Goal: Task Accomplishment & Management: Manage account settings

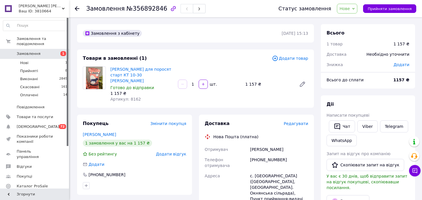
click at [292, 59] on span "Додати товар" at bounding box center [290, 58] width 36 height 6
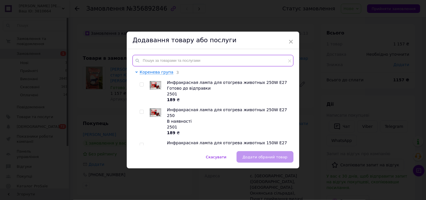
click at [231, 56] on input "text" at bounding box center [212, 60] width 161 height 11
type input "с"
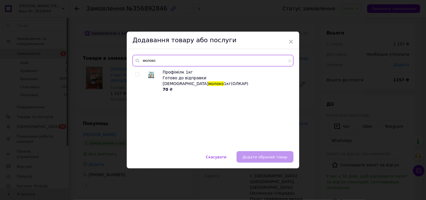
type input "молоко"
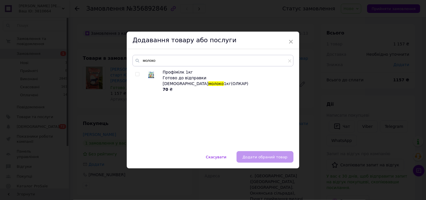
click at [136, 76] on div at bounding box center [138, 80] width 6 height 23
click at [136, 75] on input "checkbox" at bounding box center [137, 74] width 4 height 4
checkbox input "true"
click at [270, 155] on span "Додати обраний товар" at bounding box center [264, 157] width 45 height 4
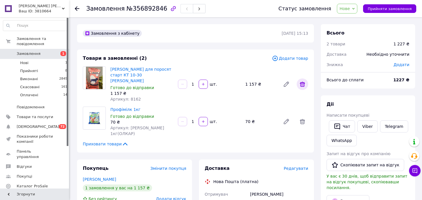
click at [300, 84] on icon at bounding box center [302, 84] width 7 height 7
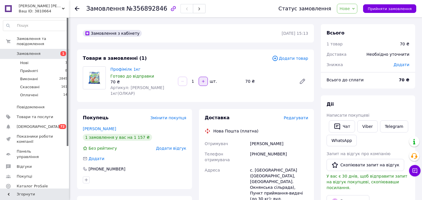
click at [199, 80] on button "button" at bounding box center [202, 81] width 9 height 9
click at [199, 80] on div at bounding box center [203, 81] width 10 height 9
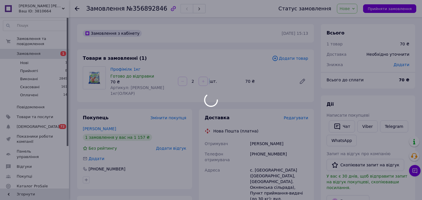
click at [199, 80] on div at bounding box center [203, 81] width 10 height 9
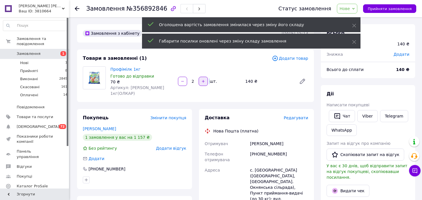
click at [204, 79] on icon "button" at bounding box center [203, 81] width 4 height 4
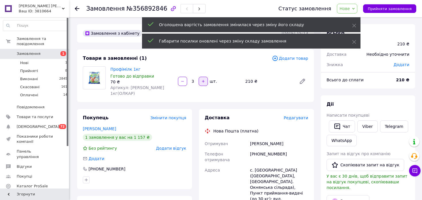
click at [202, 81] on button "button" at bounding box center [202, 81] width 9 height 9
click at [200, 78] on button "button" at bounding box center [202, 81] width 9 height 9
type input "5"
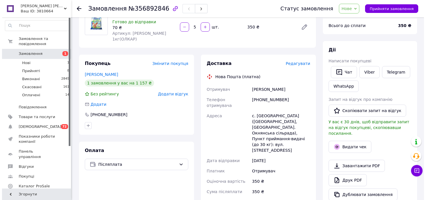
scroll to position [54, 0]
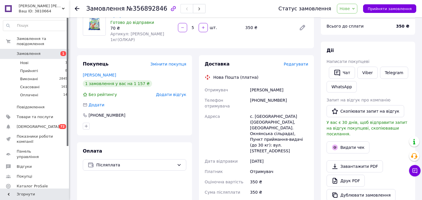
click at [300, 62] on span "Редагувати" at bounding box center [295, 64] width 24 height 5
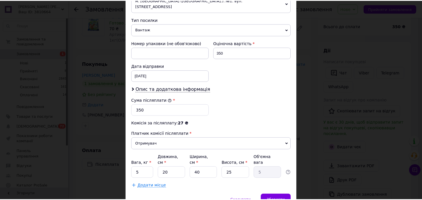
scroll to position [234, 0]
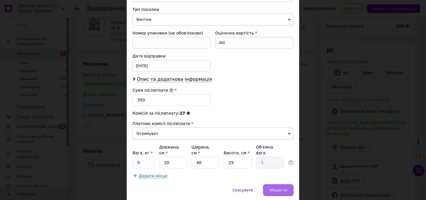
click at [281, 188] on span "Зберегти" at bounding box center [278, 190] width 18 height 4
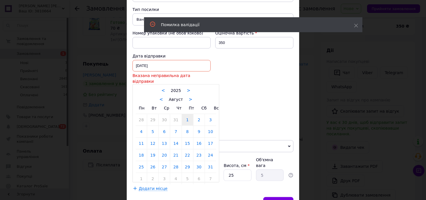
click at [173, 60] on div "01.08.2025 < 2025 > < Август > Пн Вт Ср Чт Пт Сб Вс 28 29 30 31 1 2 3 4 5 6 7 8…" at bounding box center [171, 65] width 78 height 11
click at [150, 138] on link "12" at bounding box center [152, 143] width 11 height 11
type input "12.08.2025"
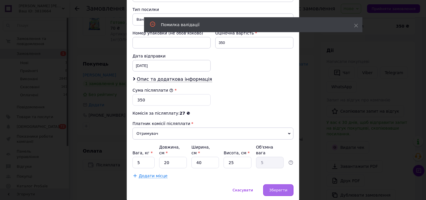
click at [278, 184] on div "Зберегти" at bounding box center [278, 189] width 30 height 11
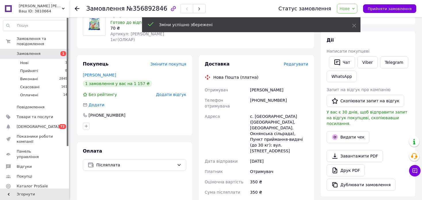
scroll to position [25, 0]
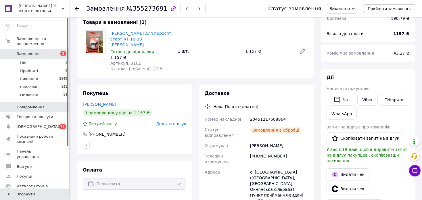
scroll to position [1, 0]
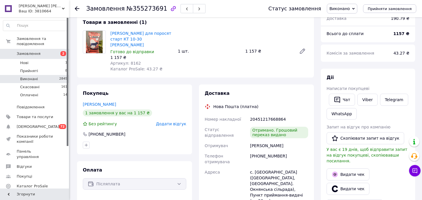
click at [47, 75] on li "Виконані 2845" at bounding box center [35, 79] width 71 height 8
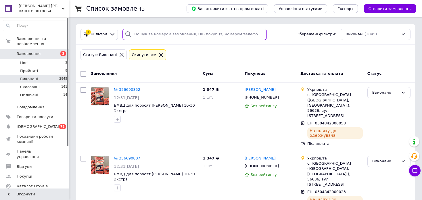
click at [140, 35] on input "search" at bounding box center [194, 34] width 144 height 11
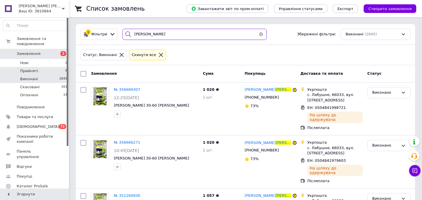
type input "лужецька"
click at [49, 67] on li "Прийняті 8" at bounding box center [35, 71] width 71 height 8
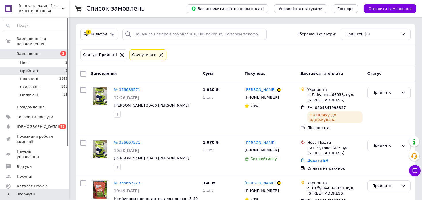
click at [120, 54] on icon at bounding box center [122, 55] width 4 height 4
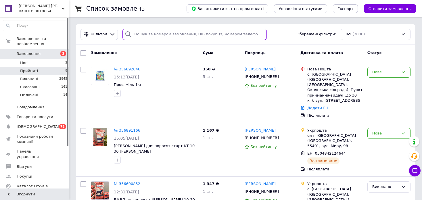
click at [147, 35] on input "search" at bounding box center [194, 34] width 144 height 11
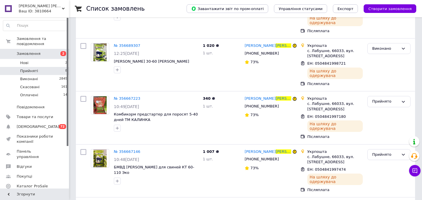
scroll to position [75, 0]
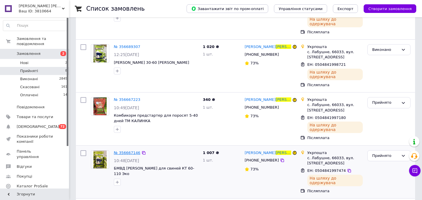
type input "лужецька"
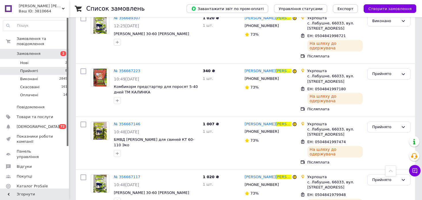
scroll to position [103, 0]
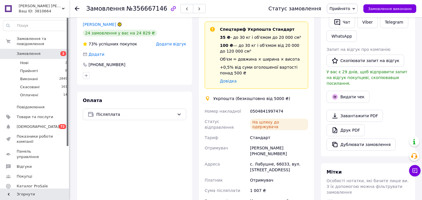
scroll to position [105, 0]
